Goal: Task Accomplishment & Management: Manage account settings

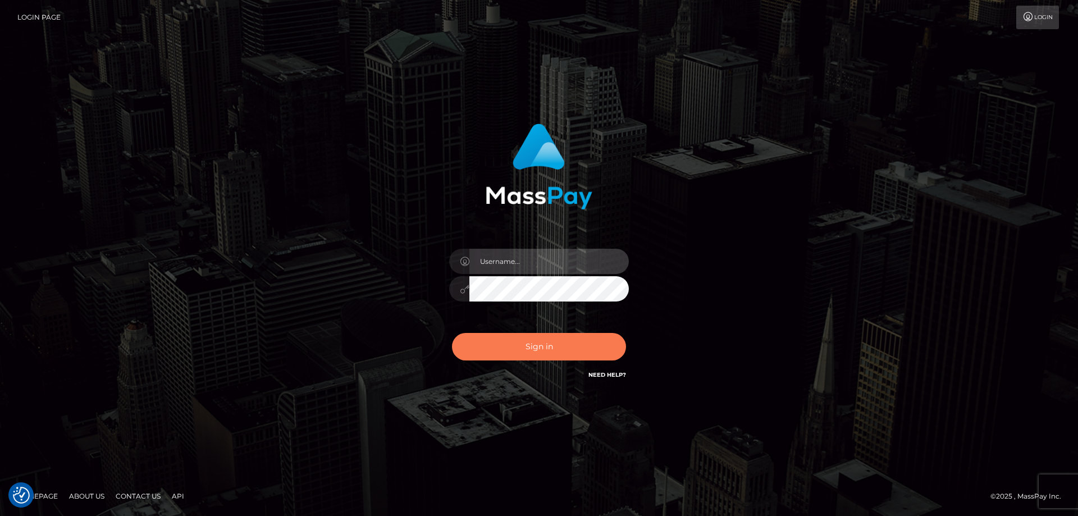
type input "emmy.navach"
click at [560, 350] on button "Sign in" at bounding box center [539, 347] width 174 height 28
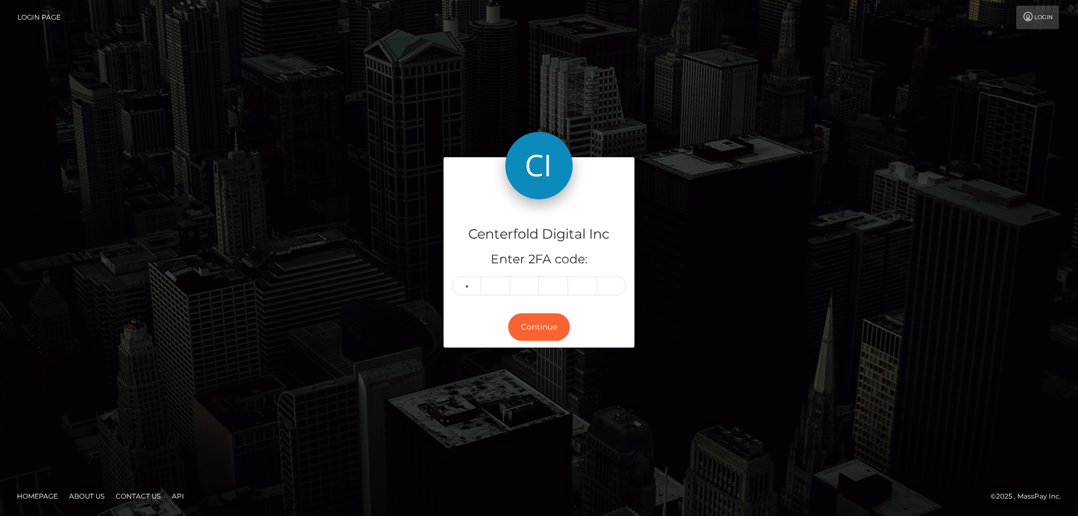
type input "5"
type input "9"
type input "0"
type input "9"
type input "4"
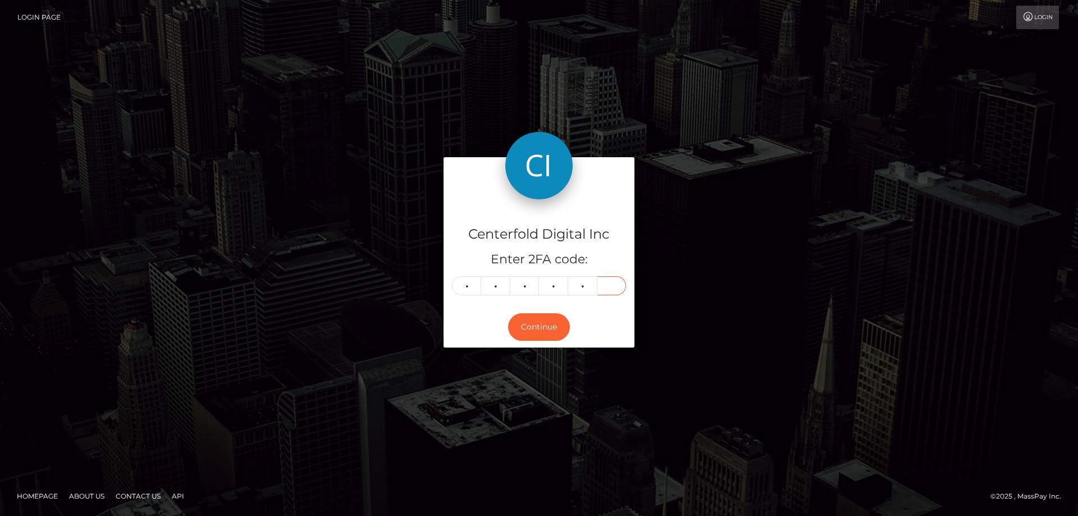
type input "2"
